Goal: Navigation & Orientation: Find specific page/section

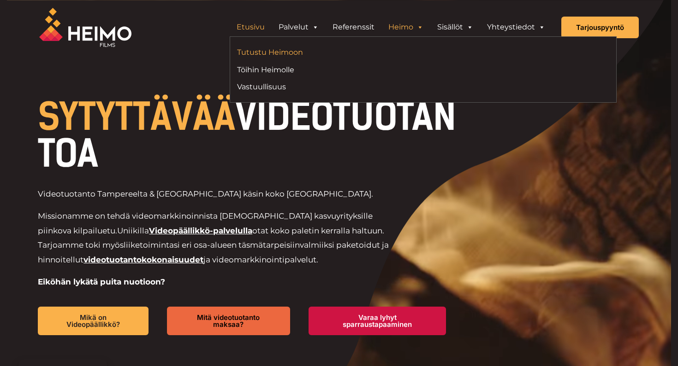
click at [257, 52] on link "Tutustu Heimoon" at bounding box center [326, 52] width 179 height 12
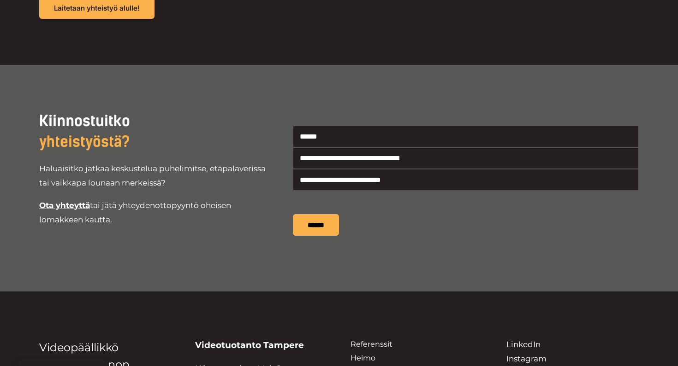
scroll to position [1724, 0]
